Goal: Check status: Check status

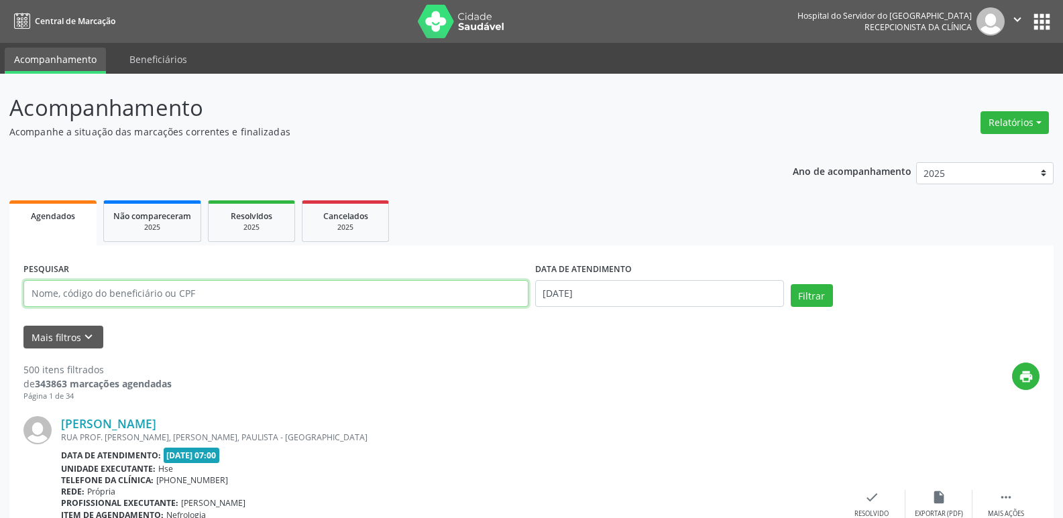
click at [231, 291] on input "text" at bounding box center [275, 293] width 505 height 27
type input "90519892453"
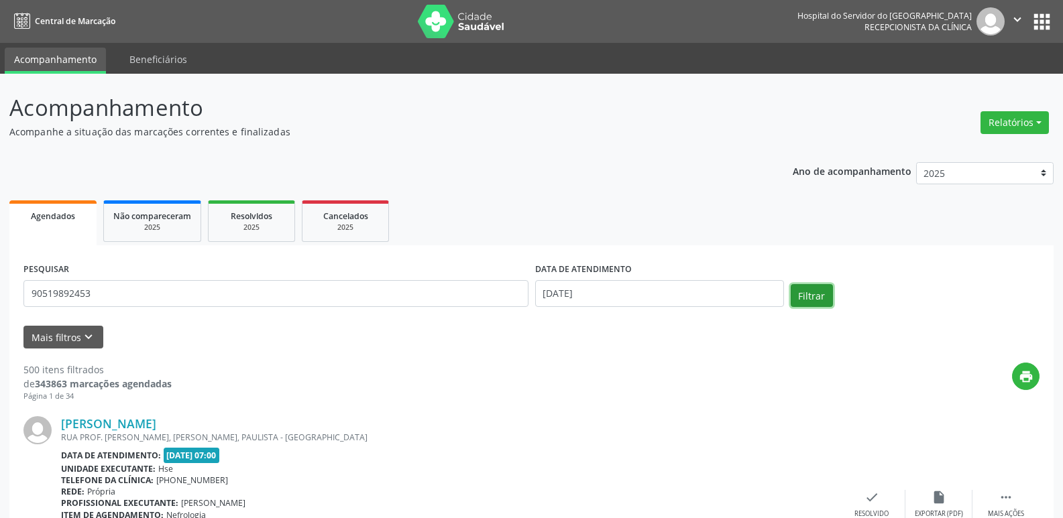
click at [806, 290] on button "Filtrar" at bounding box center [812, 295] width 42 height 23
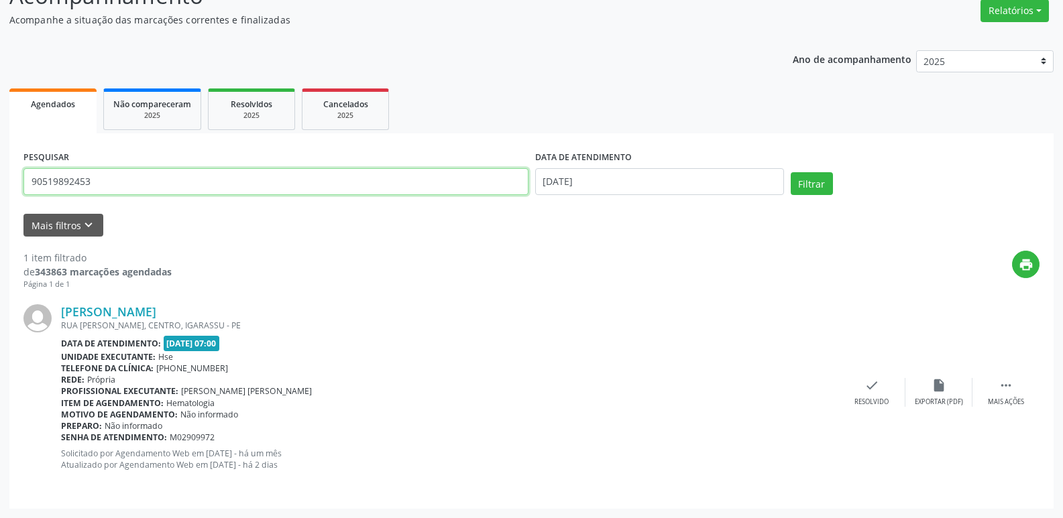
drag, startPoint x: 119, startPoint y: 190, endPoint x: 0, endPoint y: 200, distance: 119.2
click at [0, 200] on div "Acompanhamento Acompanhe a situação das marcações correntes e finalizadas Relat…" at bounding box center [531, 240] width 1063 height 557
click at [127, 182] on input "text" at bounding box center [275, 181] width 505 height 27
type input "47914343404"
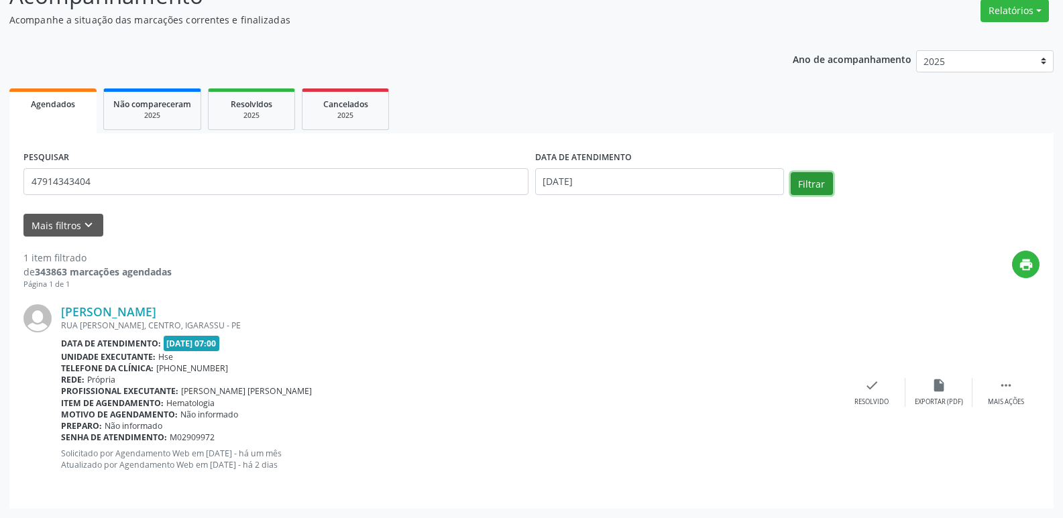
click at [809, 186] on button "Filtrar" at bounding box center [812, 183] width 42 height 23
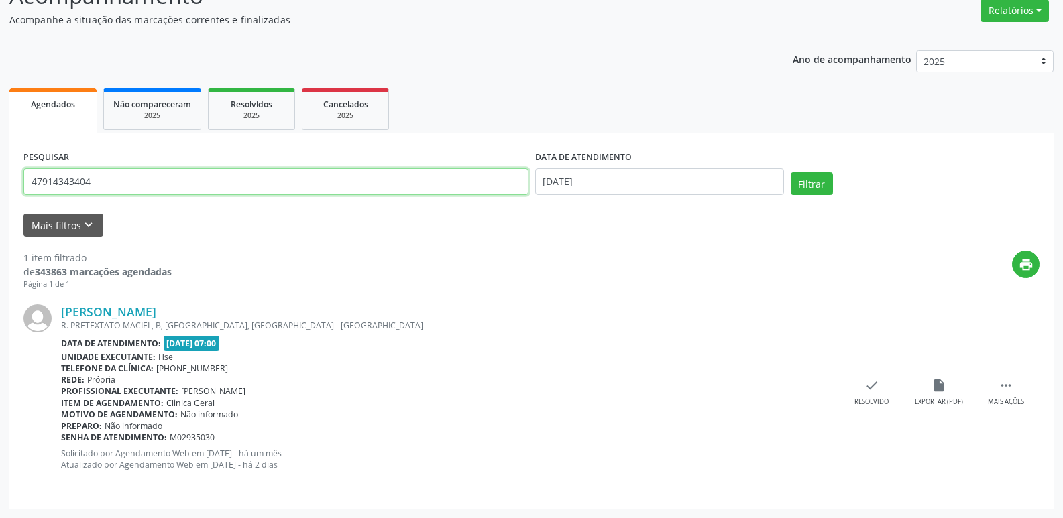
drag, startPoint x: 133, startPoint y: 184, endPoint x: 0, endPoint y: 188, distance: 132.8
click at [0, 188] on div "Acompanhamento Acompanhe a situação das marcações correntes e finalizadas Relat…" at bounding box center [531, 240] width 1063 height 557
type input "04604867488"
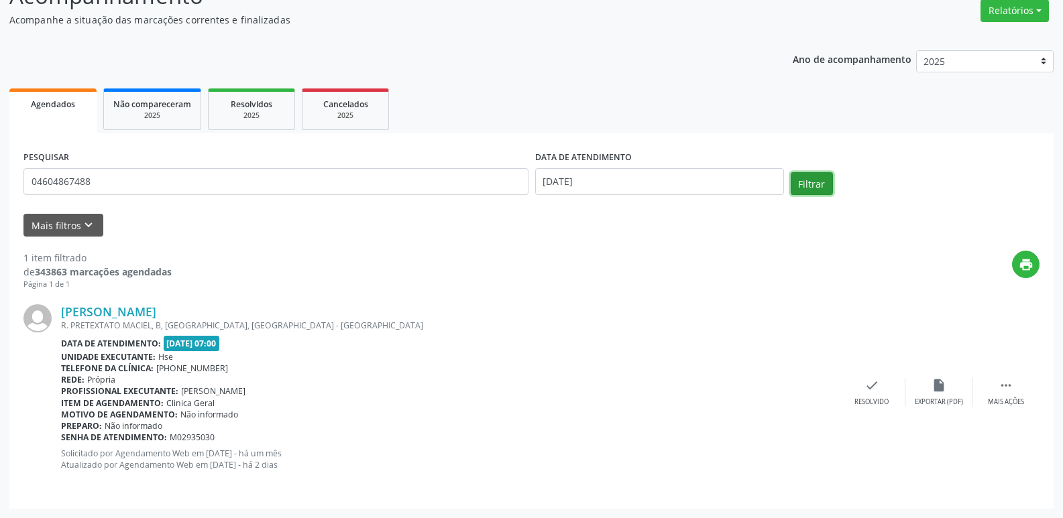
click at [813, 184] on button "Filtrar" at bounding box center [812, 183] width 42 height 23
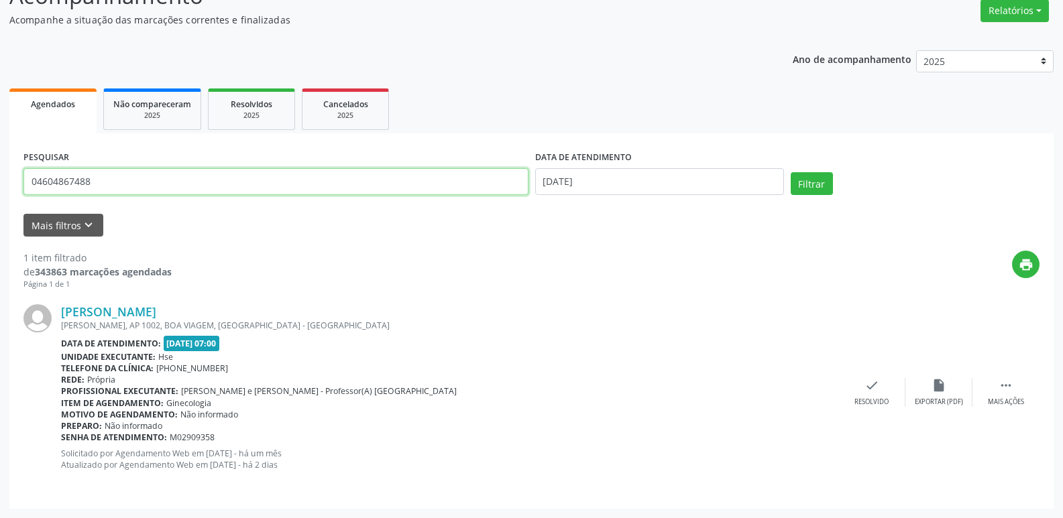
drag, startPoint x: 99, startPoint y: 186, endPoint x: 946, endPoint y: 192, distance: 846.9
click at [19, 179] on div "PESQUISAR 04604867488 DATA DE ATENDIMENTO [DATE] Filtrar UNIDADE EXECUTANTE Sel…" at bounding box center [531, 320] width 1044 height 375
type input "78258812491"
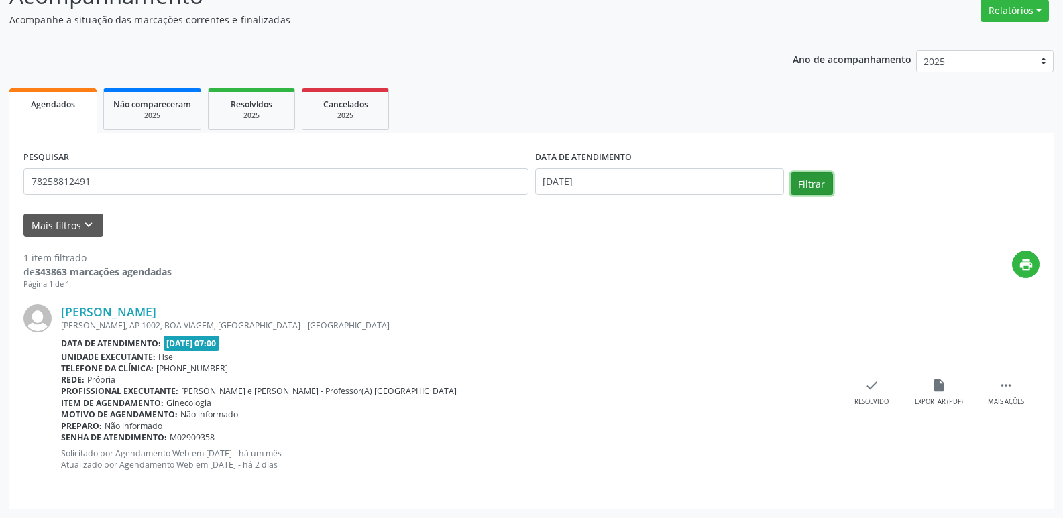
click at [818, 178] on button "Filtrar" at bounding box center [812, 183] width 42 height 23
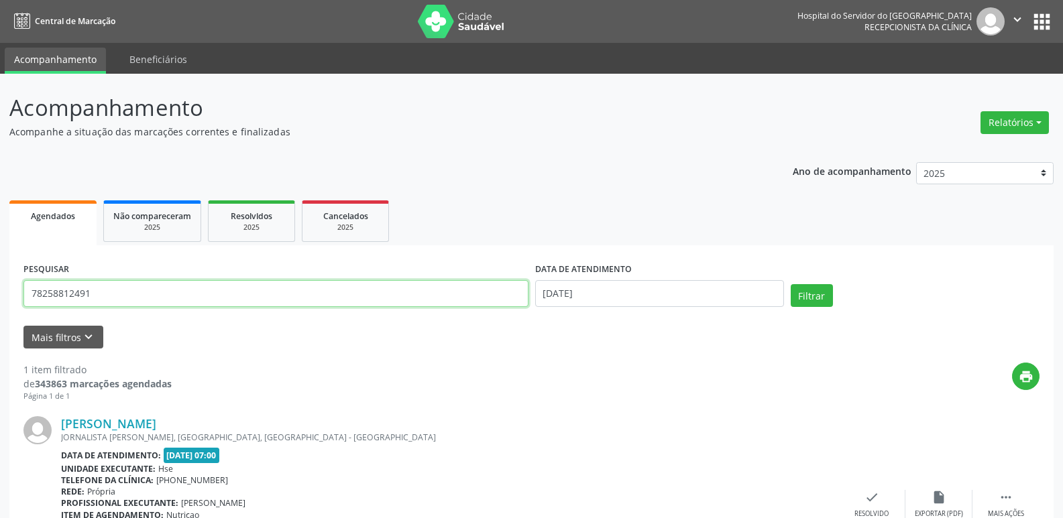
drag, startPoint x: 125, startPoint y: 298, endPoint x: 0, endPoint y: 298, distance: 125.4
click at [0, 298] on div "Acompanhamento Acompanhe a situação das marcações correntes e finalizadas Relat…" at bounding box center [531, 352] width 1063 height 557
type input "04269314400"
click at [806, 298] on button "Filtrar" at bounding box center [812, 295] width 42 height 23
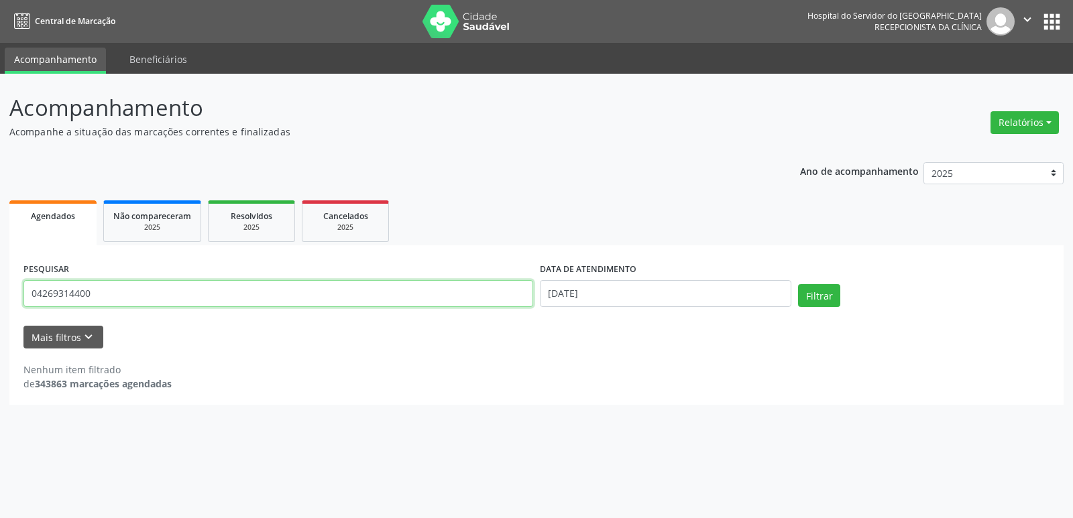
drag, startPoint x: 105, startPoint y: 284, endPoint x: 0, endPoint y: 313, distance: 109.1
click at [0, 313] on div "Acompanhamento Acompanhe a situação das marcações correntes e finalizadas Relat…" at bounding box center [536, 296] width 1073 height 445
type input "23450886487"
click at [798, 284] on button "Filtrar" at bounding box center [819, 295] width 42 height 23
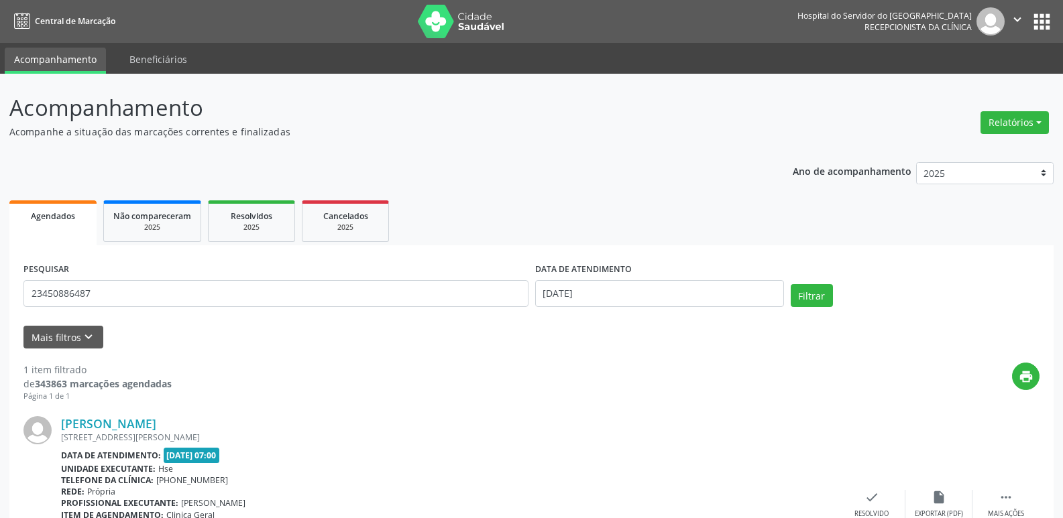
scroll to position [112, 0]
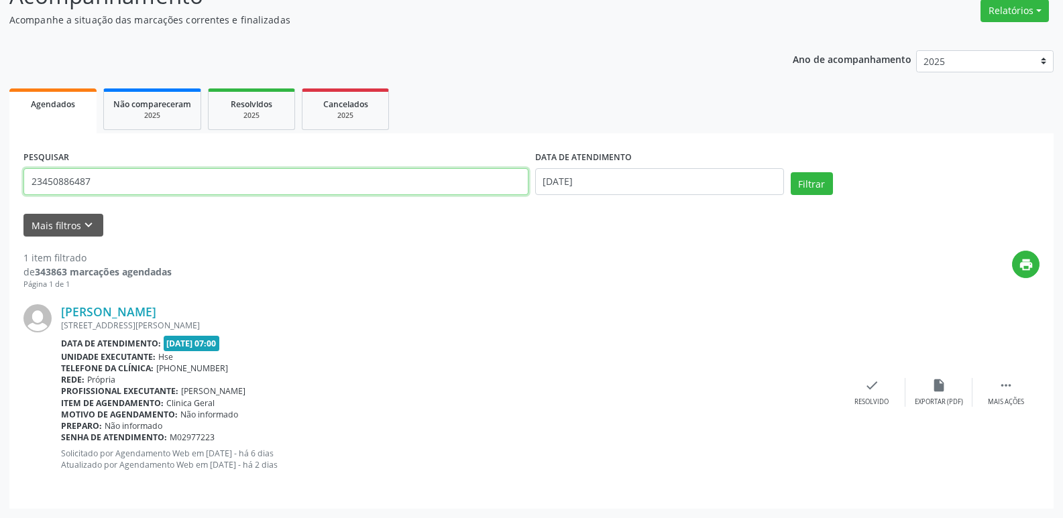
drag, startPoint x: 129, startPoint y: 187, endPoint x: 0, endPoint y: 214, distance: 132.2
click at [0, 214] on div "Acompanhamento Acompanhe a situação das marcações correntes e finalizadas Relat…" at bounding box center [531, 240] width 1063 height 557
click at [70, 173] on input "text" at bounding box center [275, 181] width 505 height 27
type input "95969420425"
click at [791, 172] on button "Filtrar" at bounding box center [812, 183] width 42 height 23
